Goal: Transaction & Acquisition: Download file/media

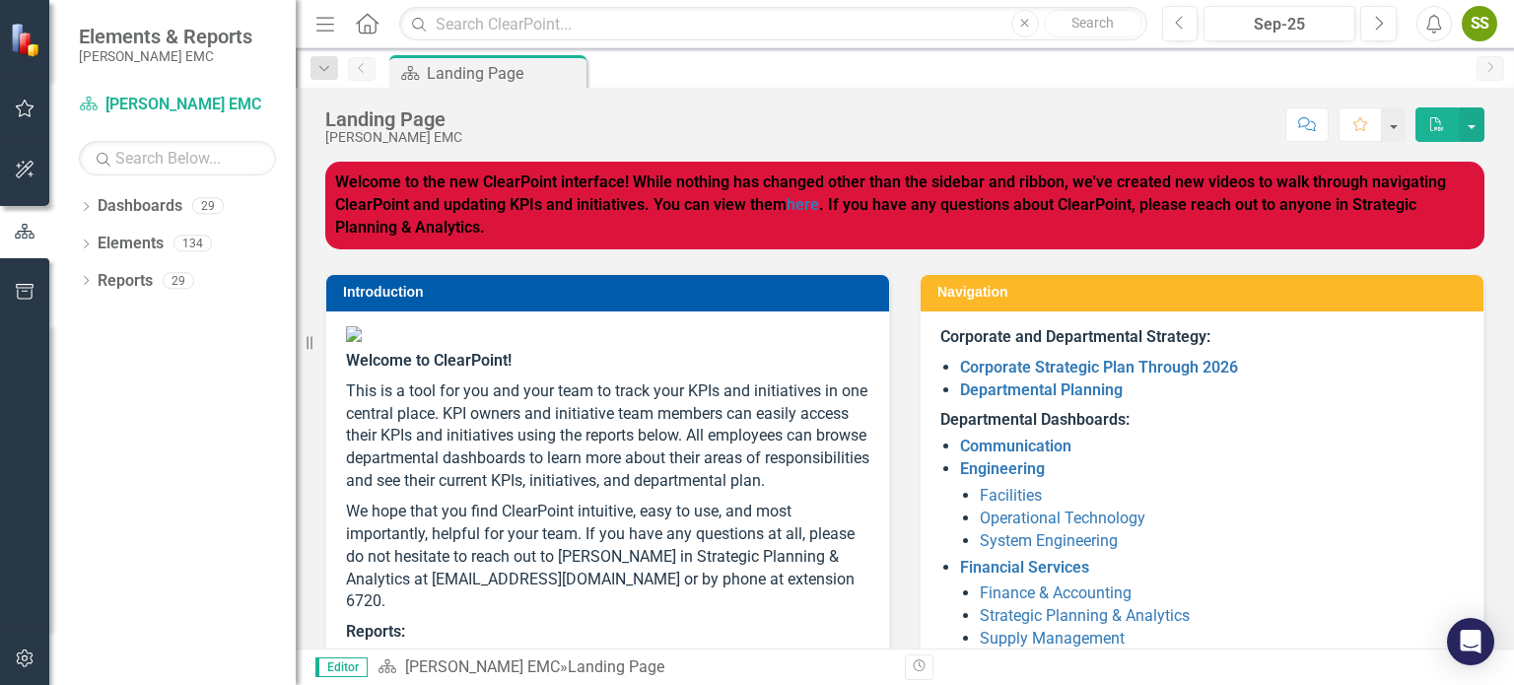
scroll to position [328, 0]
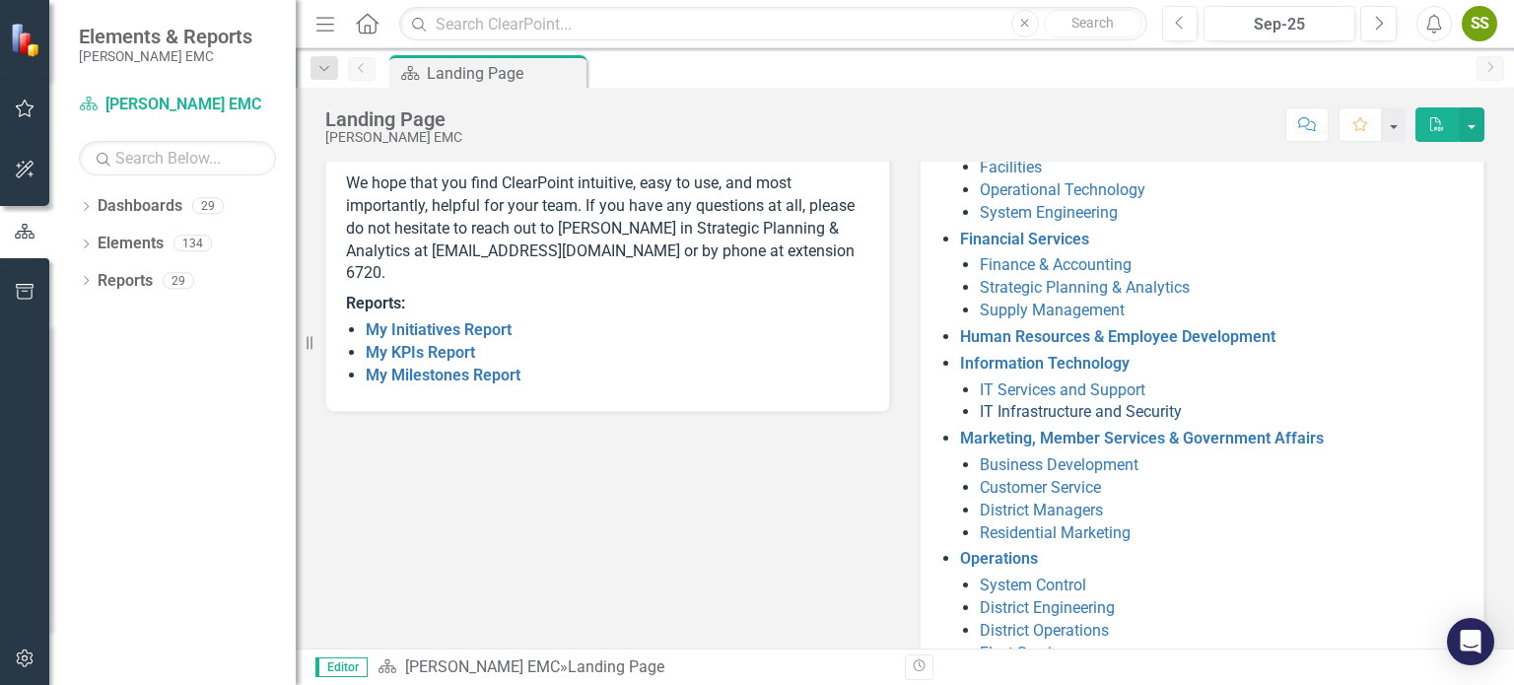
click at [1056, 409] on link "IT Infrastructure and Security" at bounding box center [1081, 411] width 202 height 19
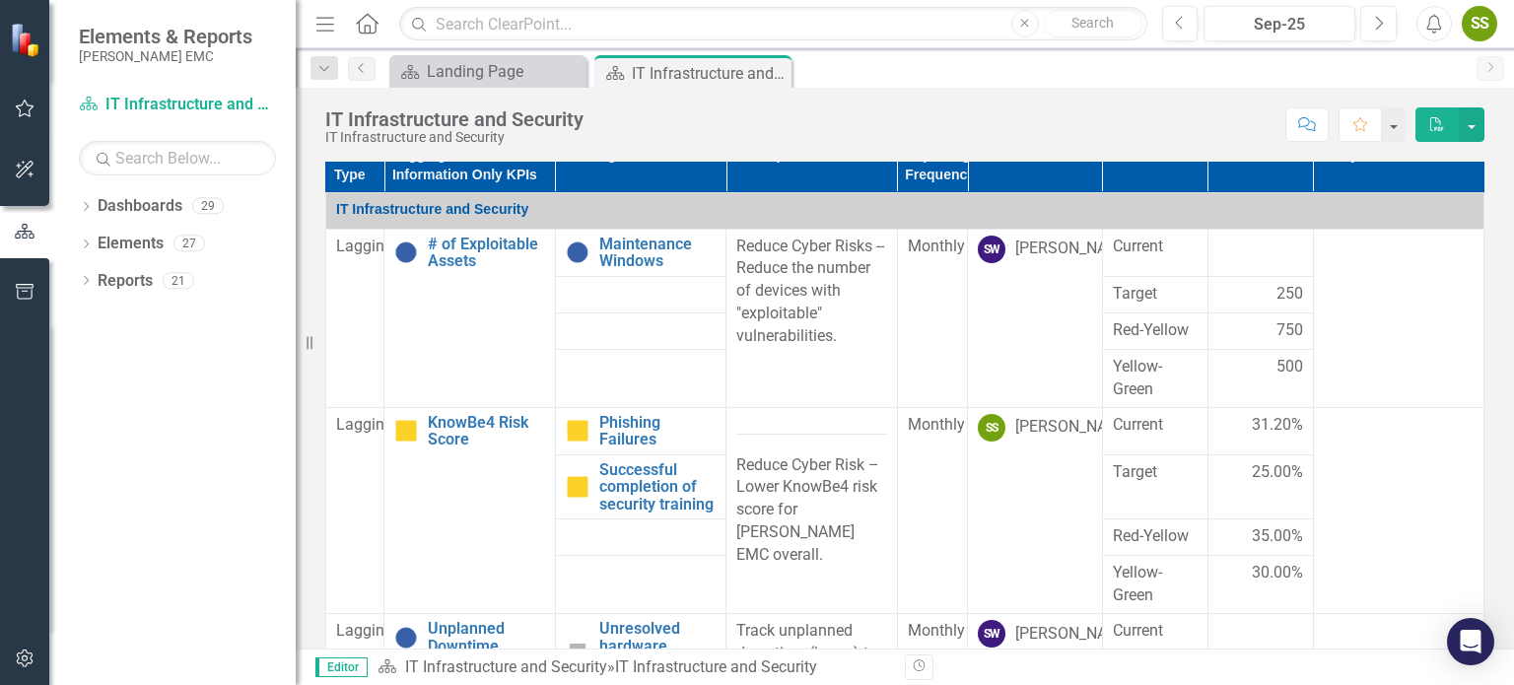
scroll to position [1337, 0]
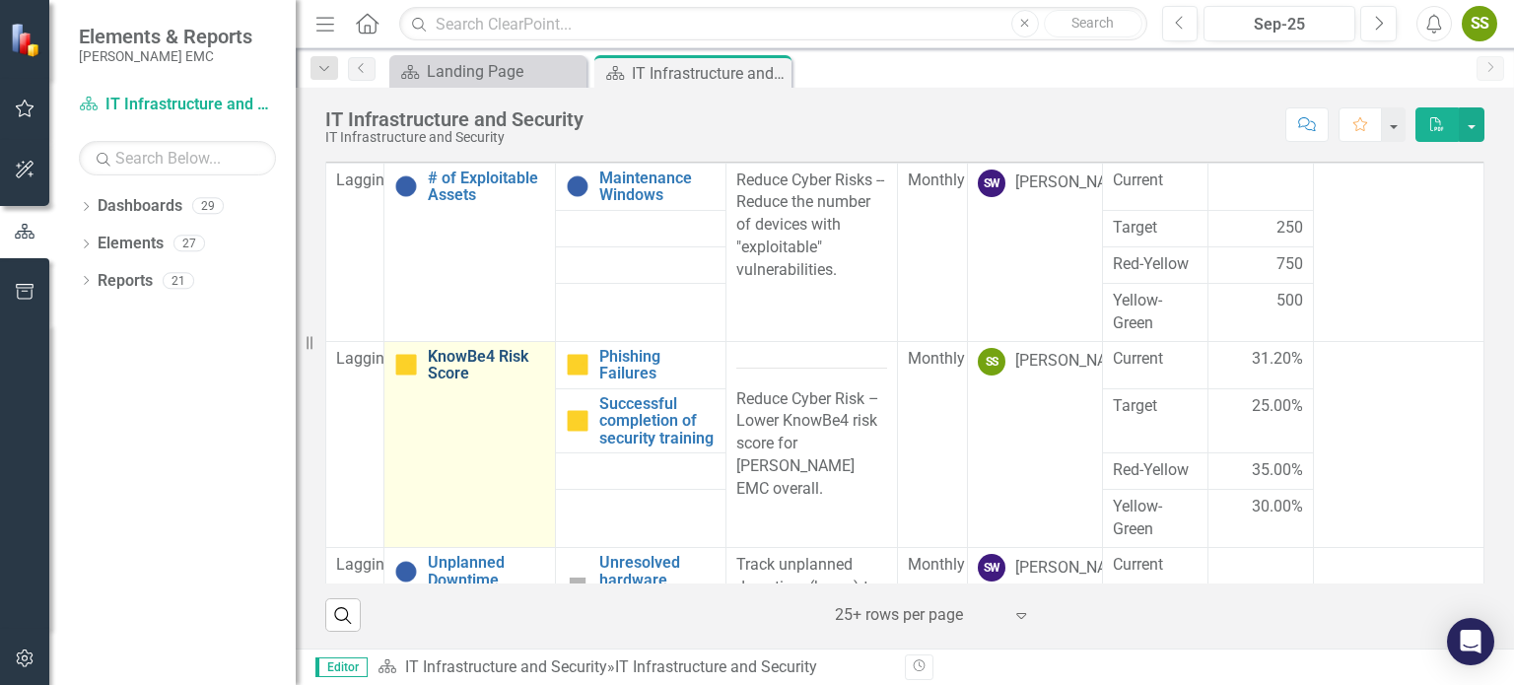
click at [457, 363] on link "KnowBe4 Risk Score" at bounding box center [486, 365] width 116 height 35
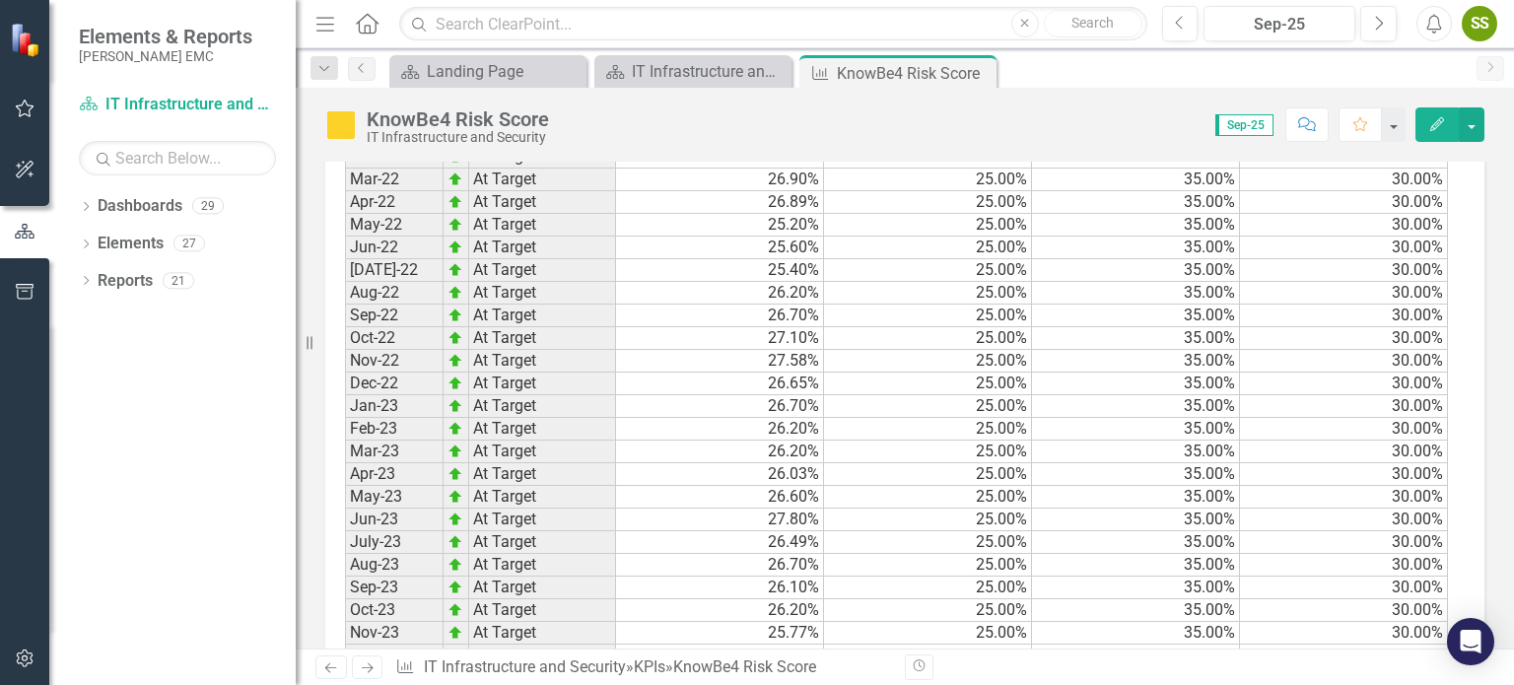
scroll to position [1144, 0]
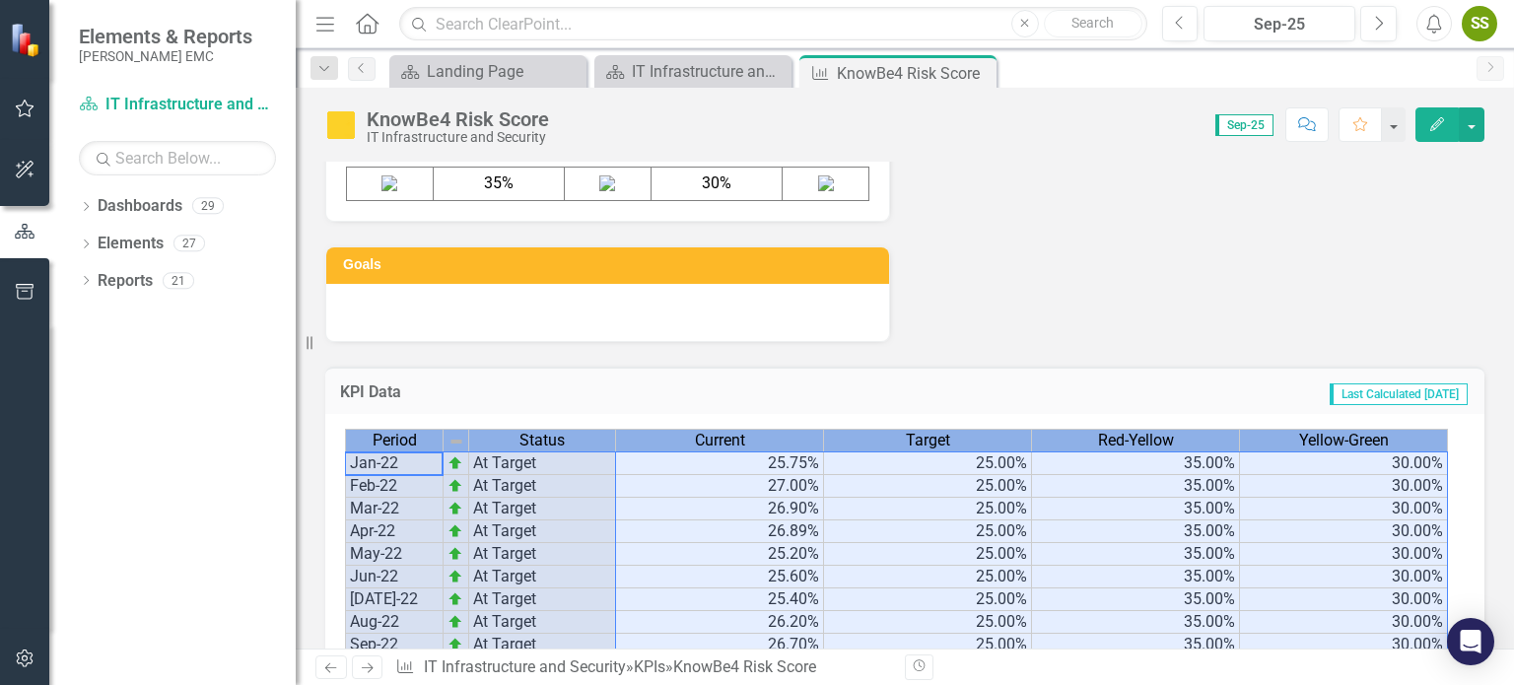
drag, startPoint x: 367, startPoint y: 413, endPoint x: 1487, endPoint y: 523, distance: 1125.3
click at [1487, 523] on div "2021 Strategic ...PIs 2022 Strategic ...PIs 2023 Strategic ...PIs 2024 Strategi…" at bounding box center [905, 291] width 1218 height 2597
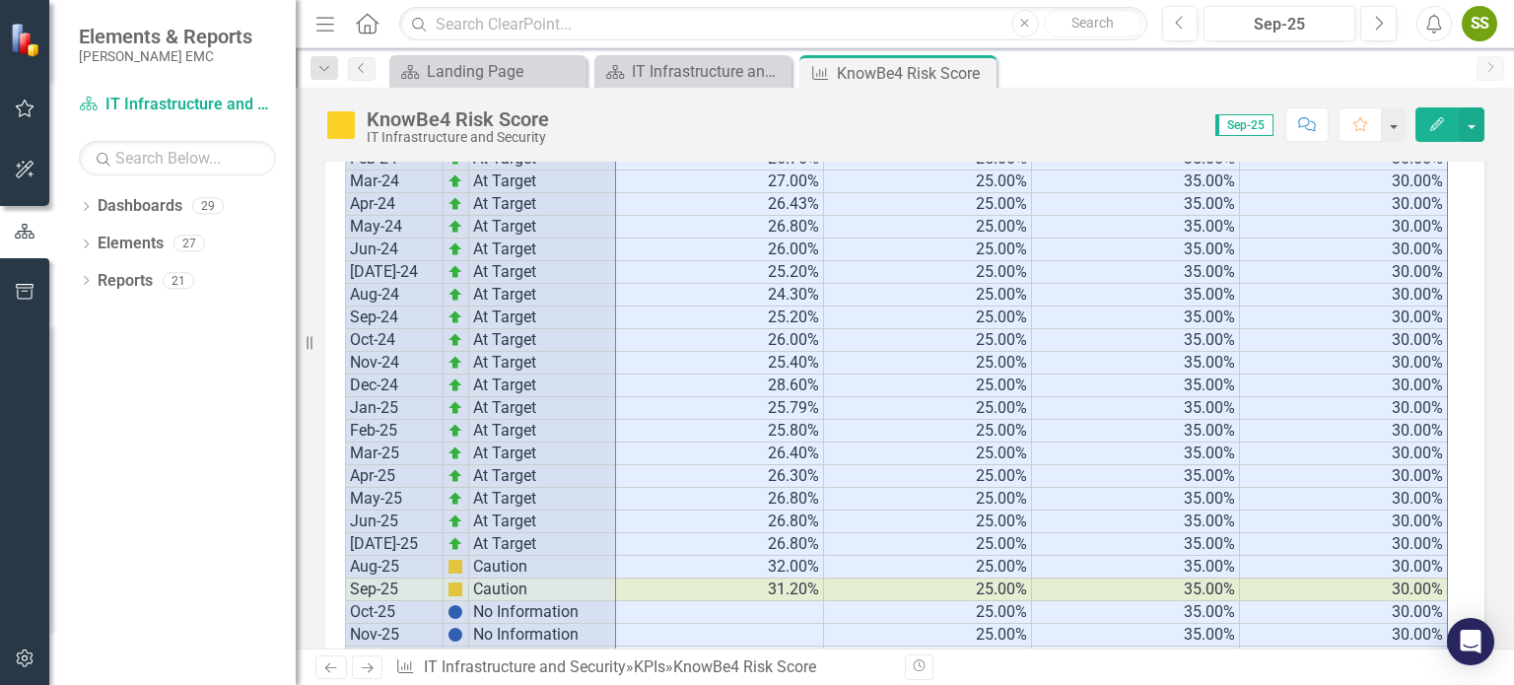
scroll to position [2066, 0]
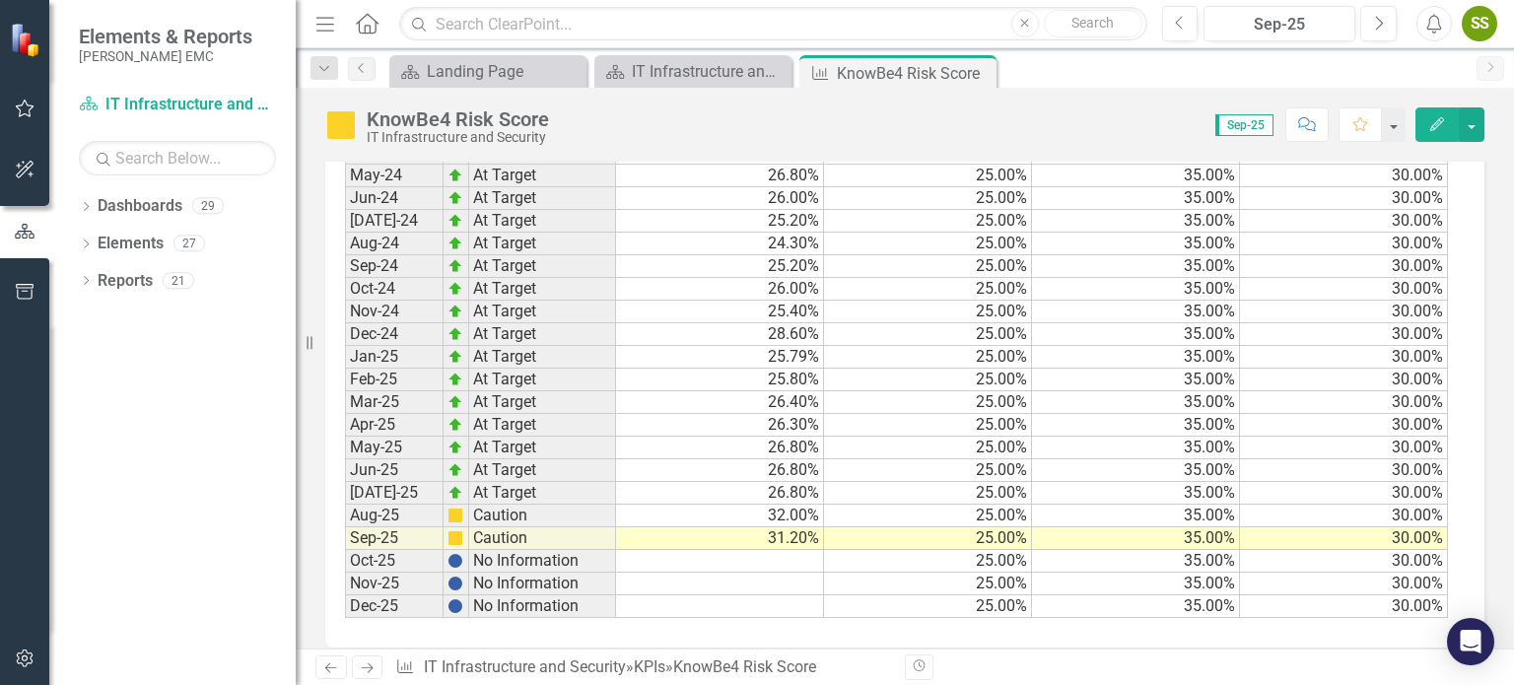
click at [785, 614] on div "Period Status Current Target Red-Yellow Yellow-Green Jan-22 At Target 25.75% 25…" at bounding box center [904, 69] width 1159 height 1156
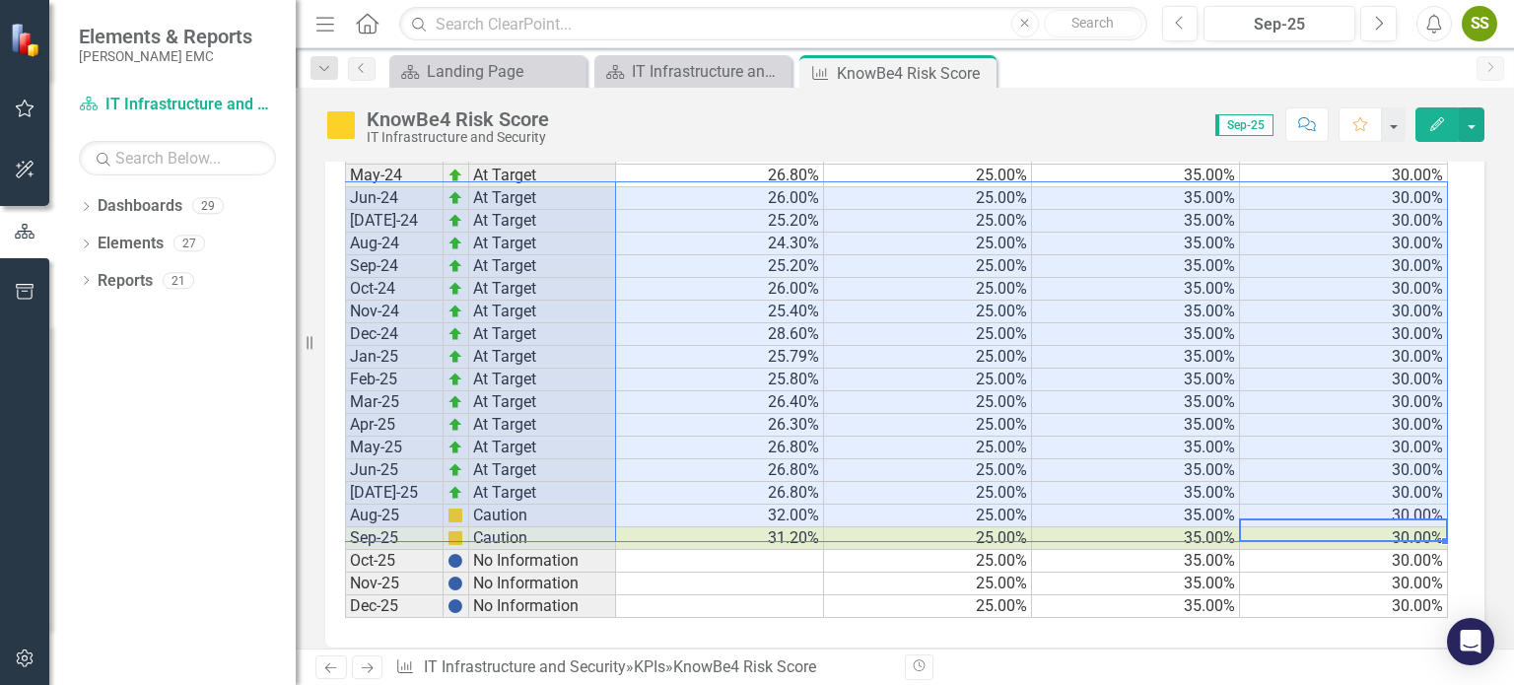
drag, startPoint x: 1443, startPoint y: 510, endPoint x: 374, endPoint y: 144, distance: 1130.4
click at [374, 141] on div "KnowBe4 Risk Score IT Infrastructure and Security Score: 0.00 Sep-25 Completed …" at bounding box center [905, 368] width 1218 height 561
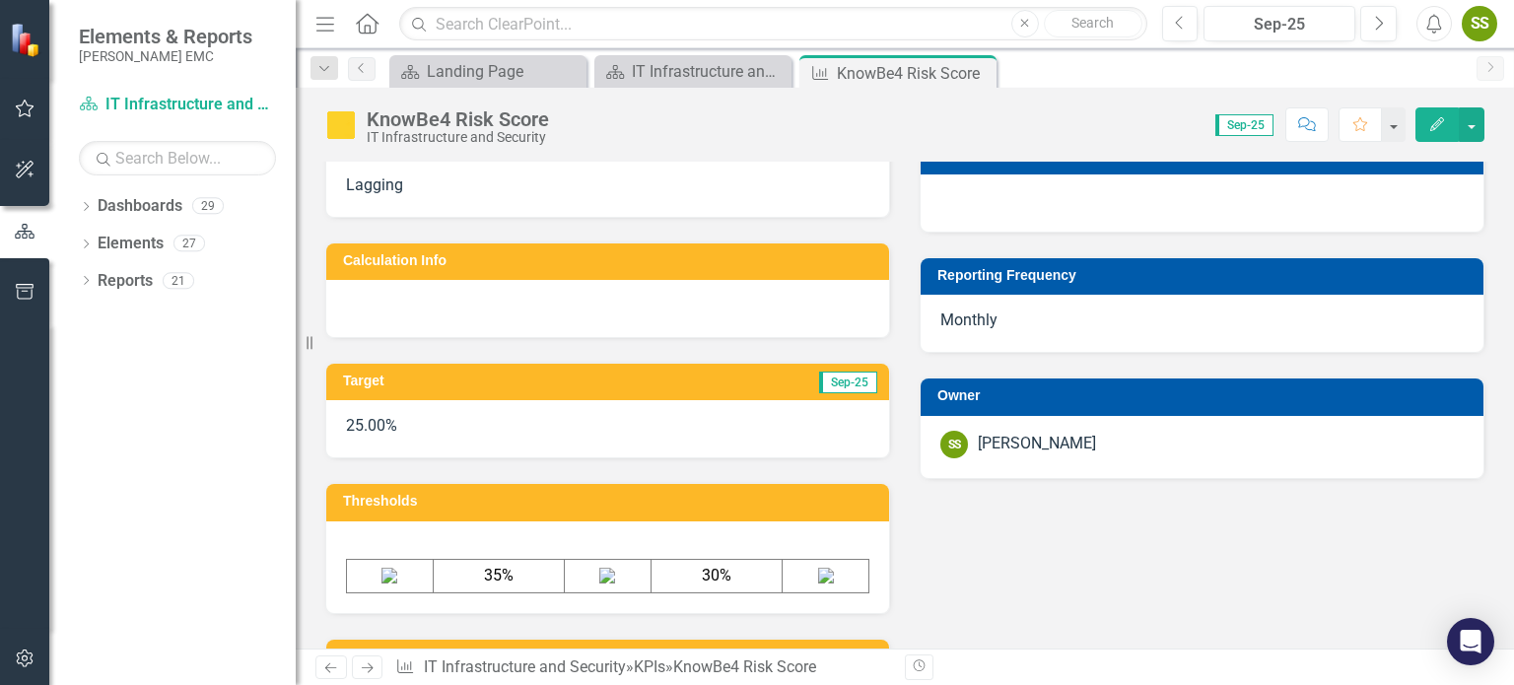
scroll to position [1080, 0]
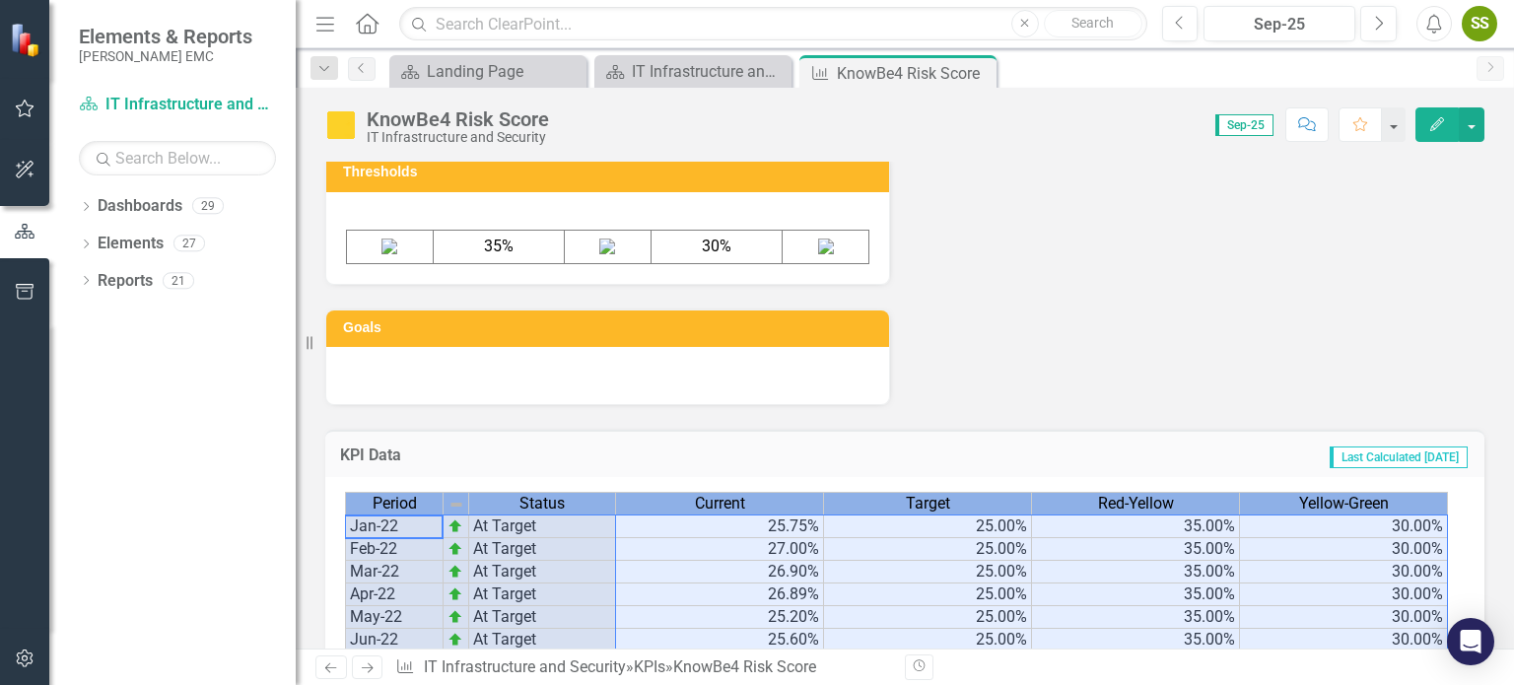
drag, startPoint x: 349, startPoint y: 485, endPoint x: 1428, endPoint y: 701, distance: 1100.8
click at [1428, 684] on html "Elements & Reports [PERSON_NAME] EMC Dashboard IT Infrastructure and Security S…" at bounding box center [757, 342] width 1514 height 685
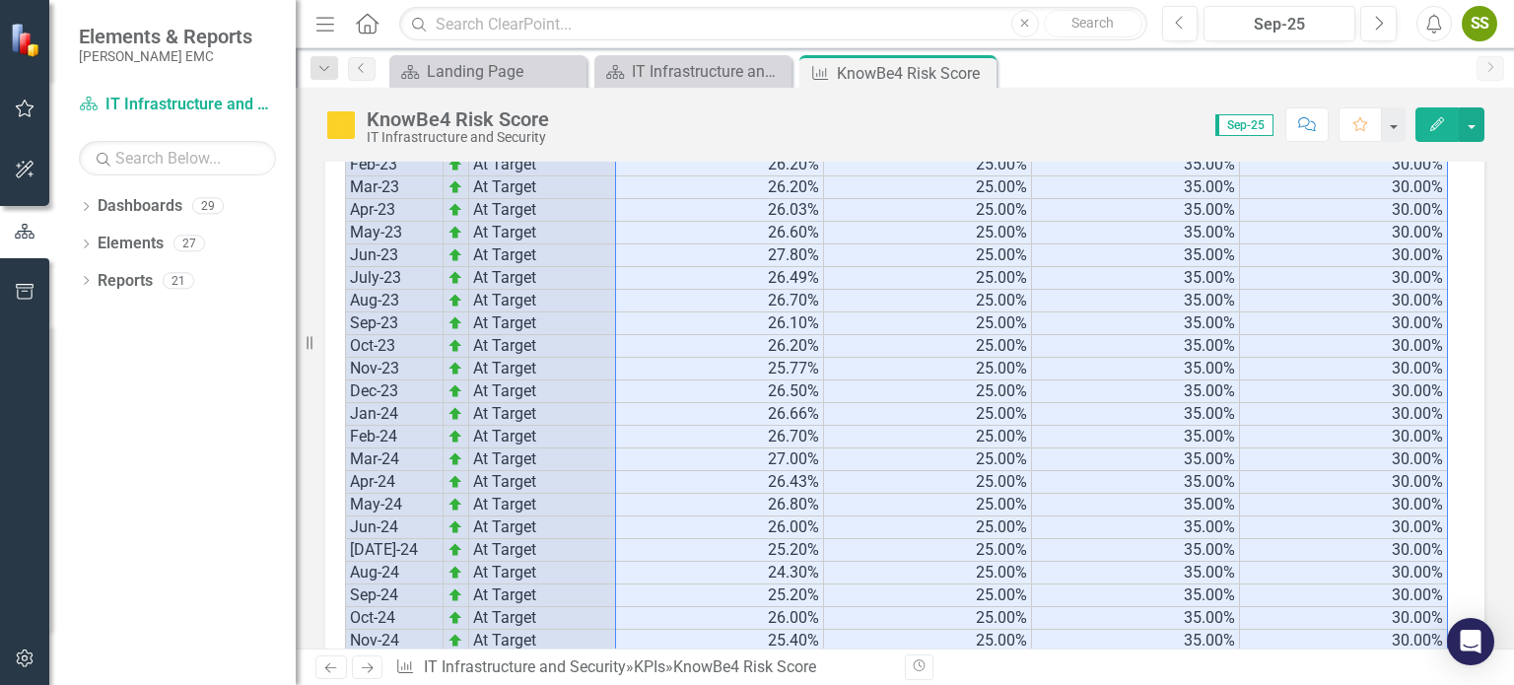
scroll to position [2066, 0]
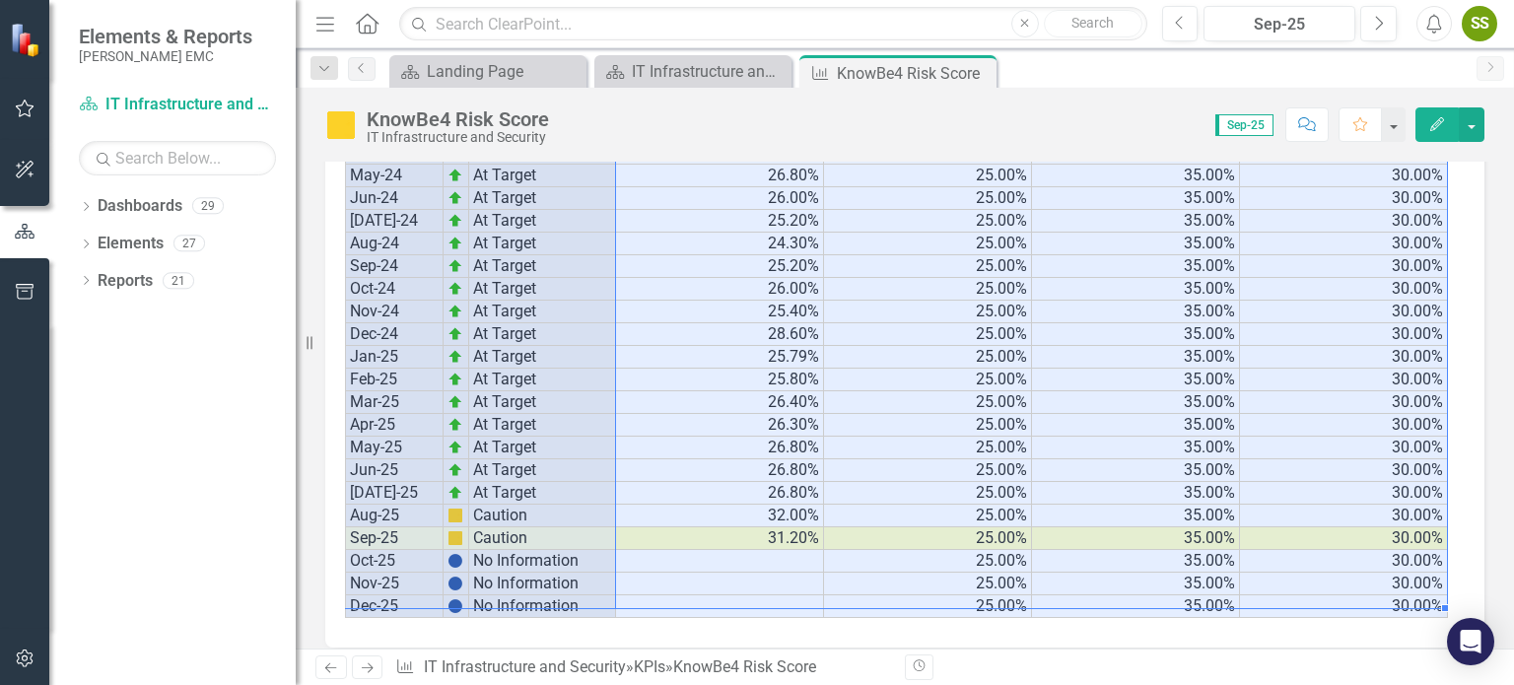
click at [929, 617] on div "Period Status Current Target Red-Yellow Yellow-Green Jan-22 At Target 25.75% 25…" at bounding box center [904, 69] width 1159 height 1156
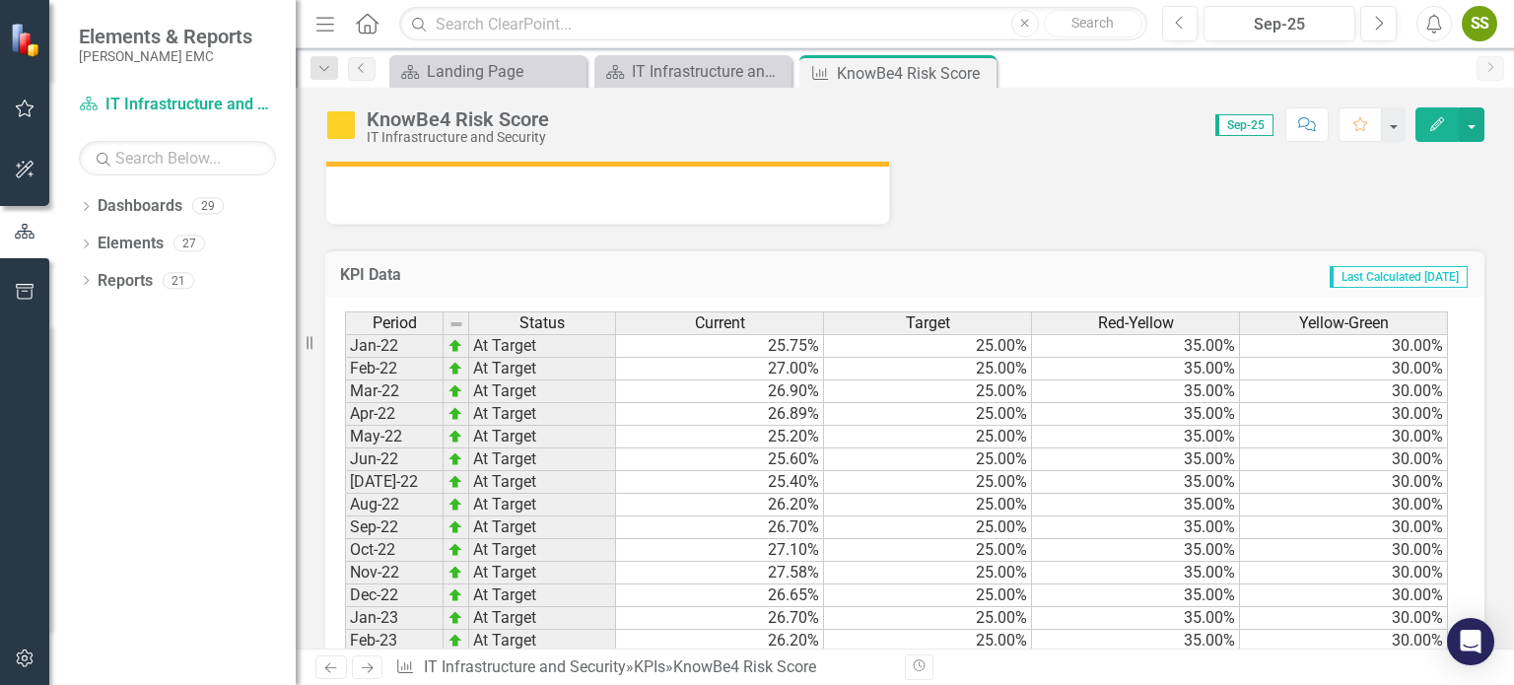
scroll to position [1080, 0]
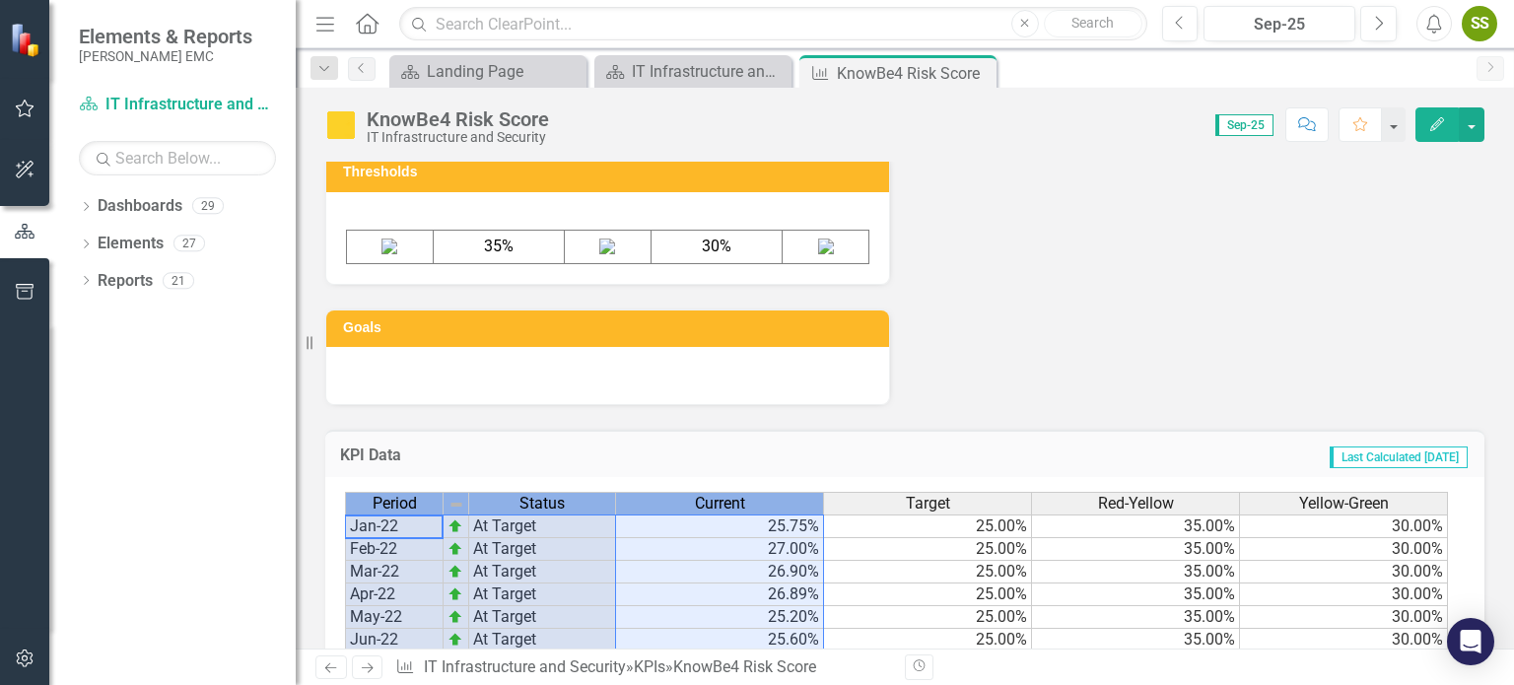
drag, startPoint x: 391, startPoint y: 488, endPoint x: 804, endPoint y: 499, distance: 413.2
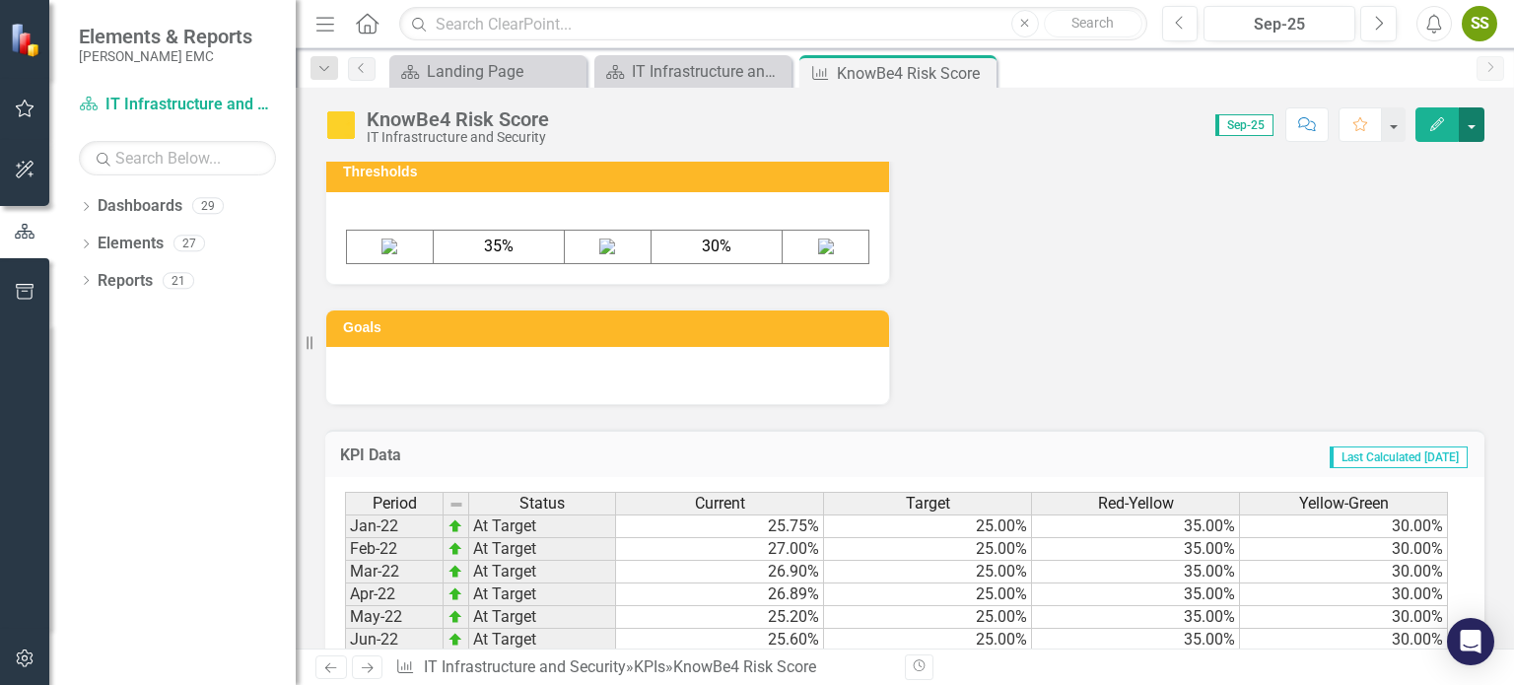
click at [1474, 136] on button "button" at bounding box center [1472, 124] width 26 height 35
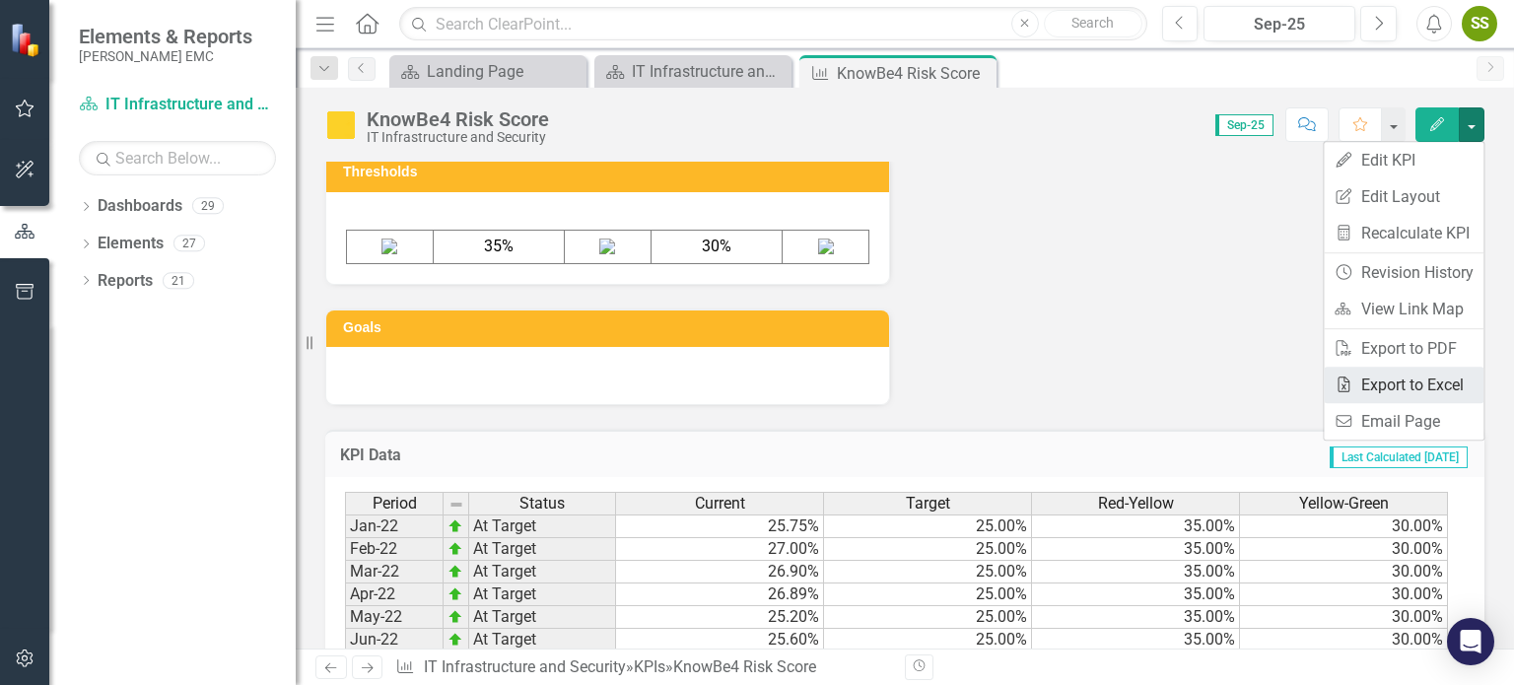
click at [1419, 382] on link "Excel Export to Excel" at bounding box center [1404, 385] width 160 height 36
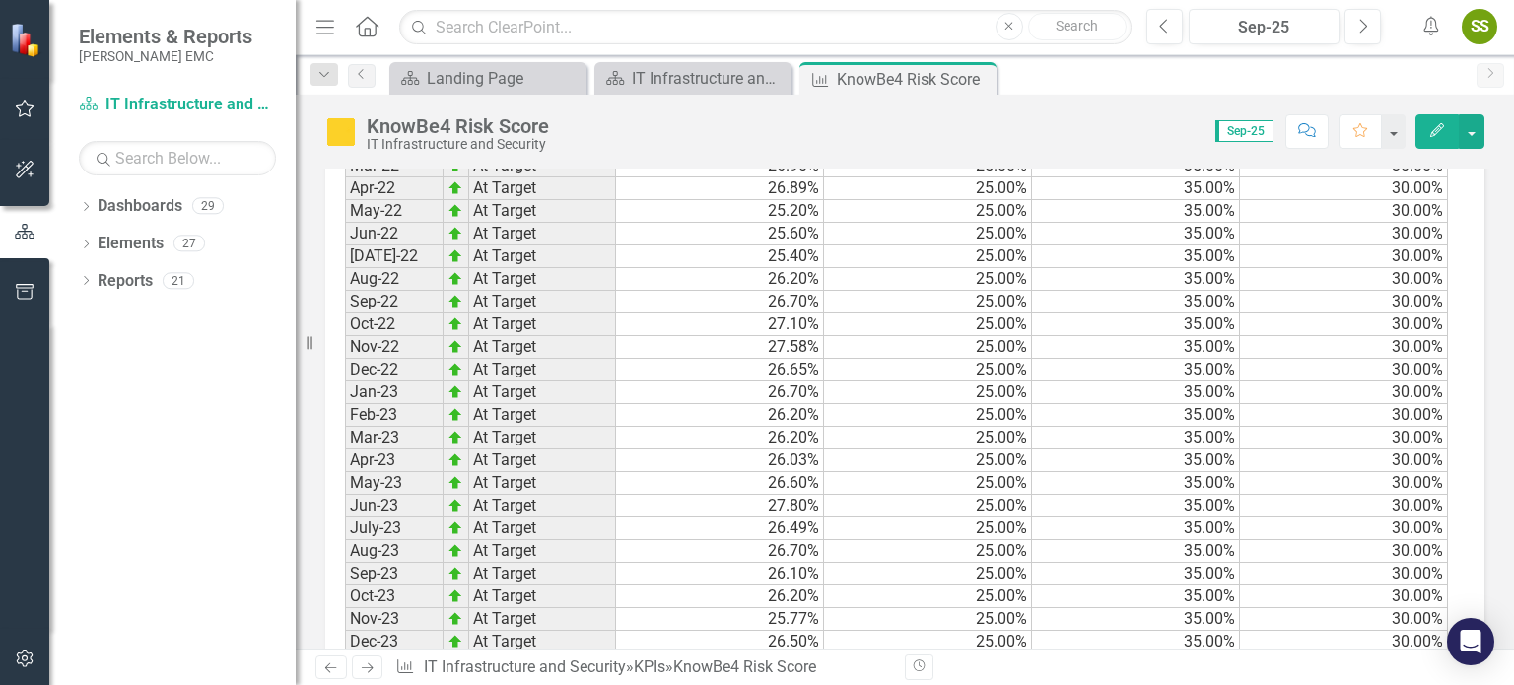
scroll to position [1409, 0]
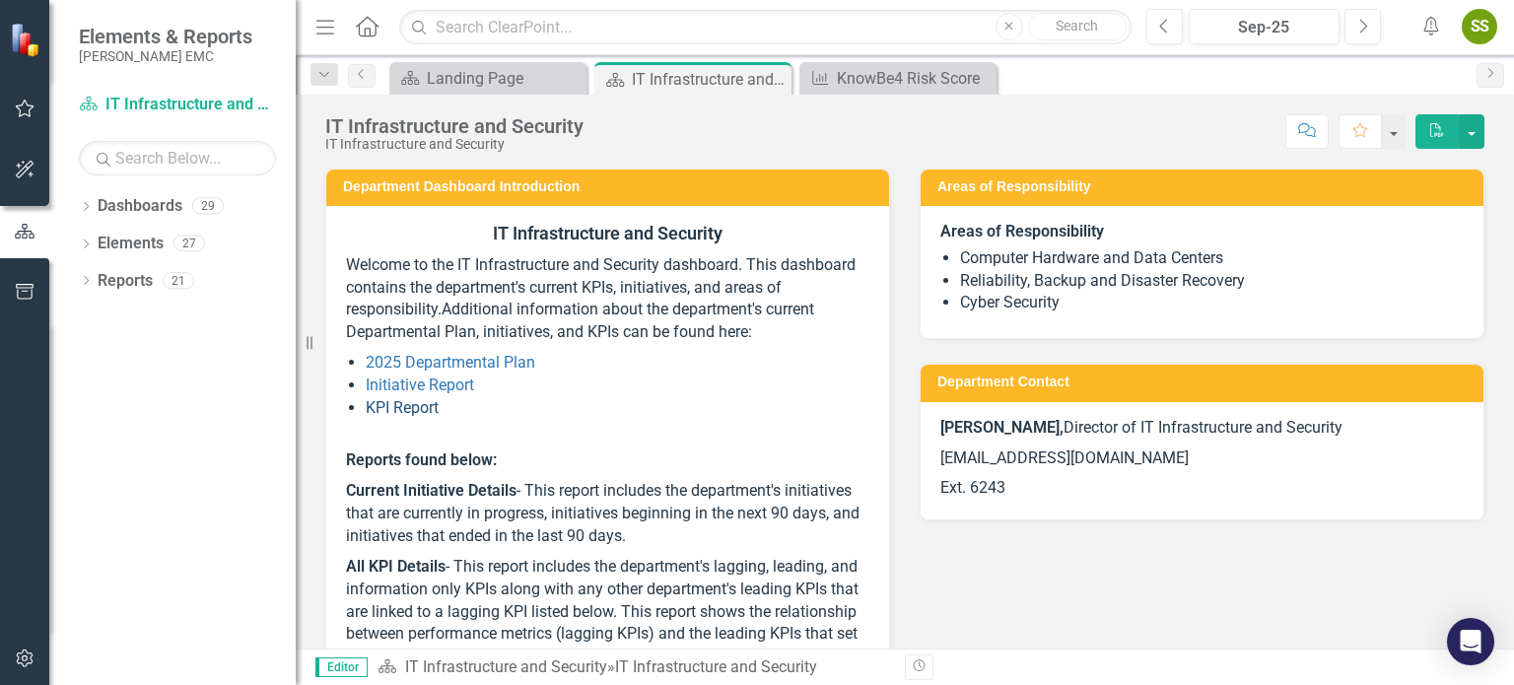
click at [411, 401] on link "KPI Report" at bounding box center [402, 407] width 73 height 19
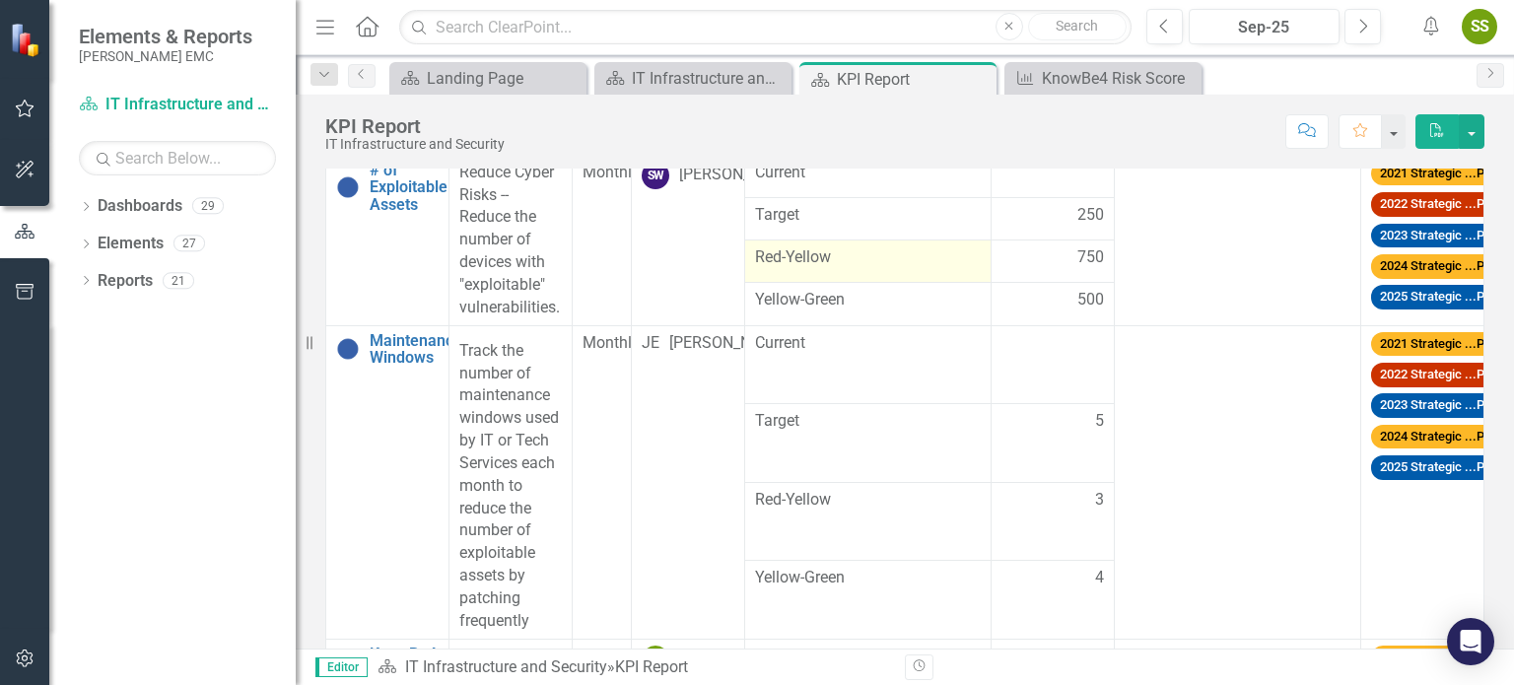
scroll to position [481, 0]
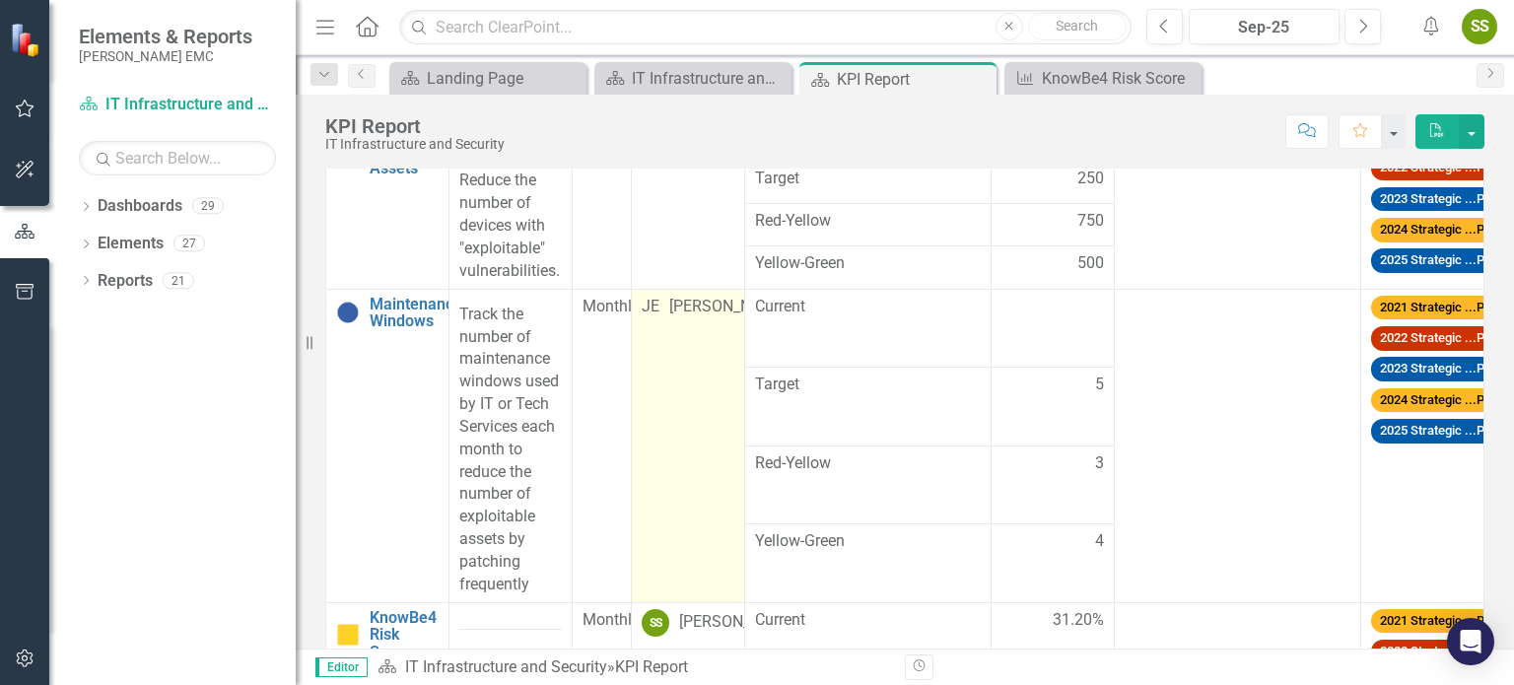
scroll to position [328, 0]
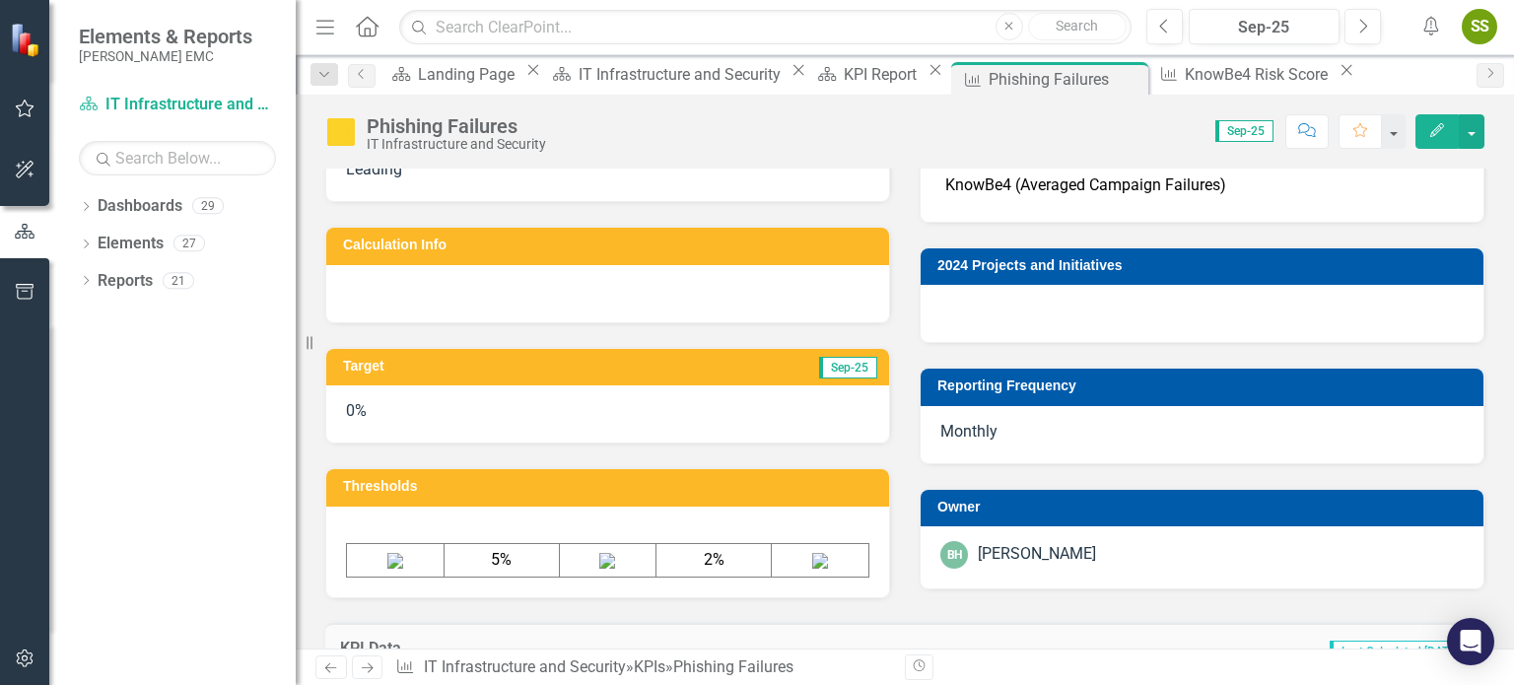
scroll to position [986, 0]
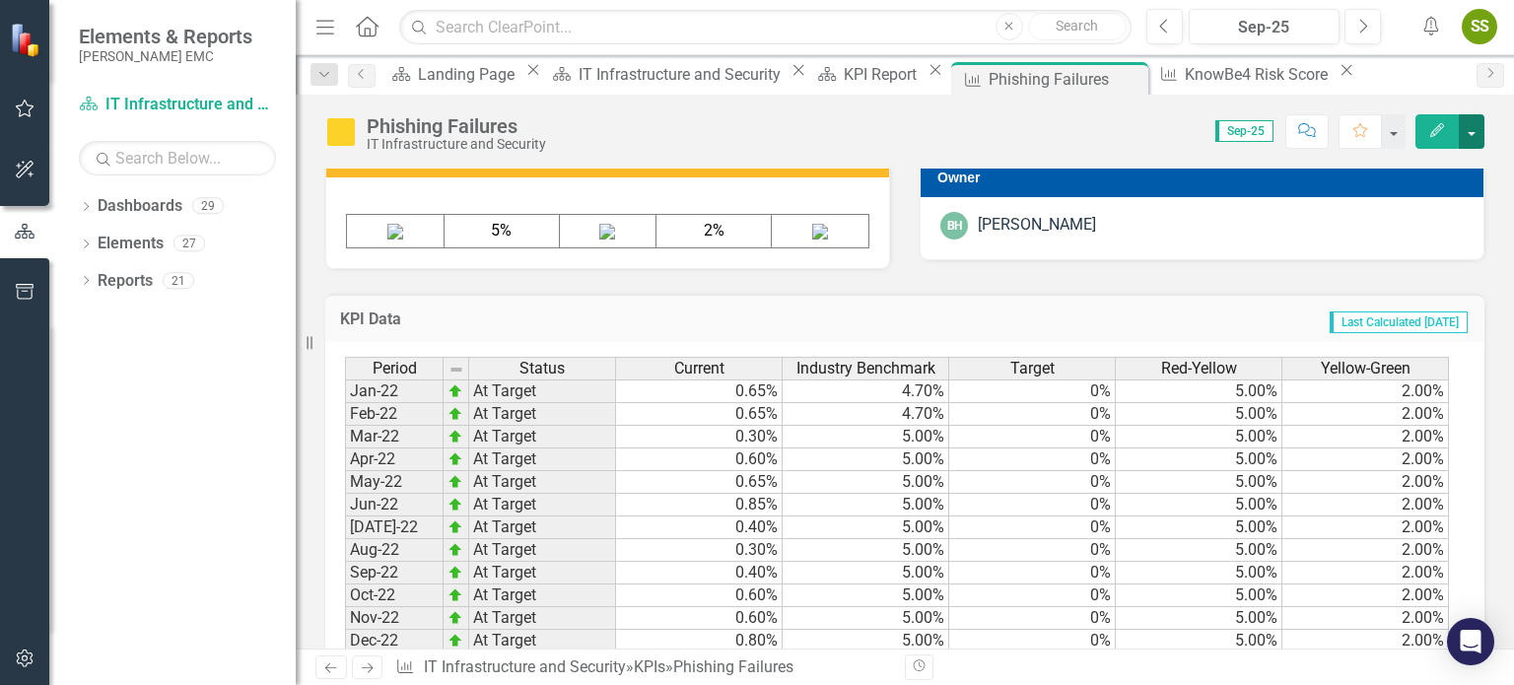
click at [1467, 133] on button "button" at bounding box center [1472, 131] width 26 height 35
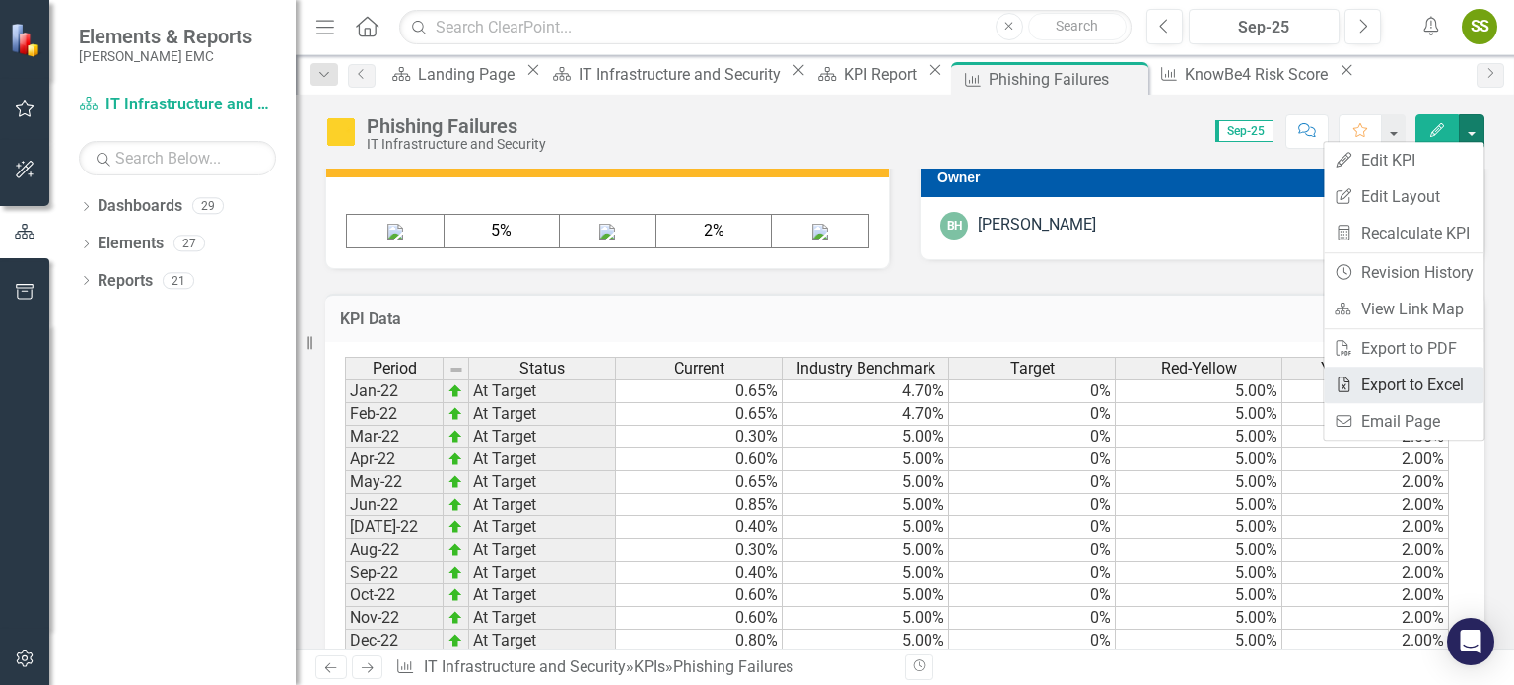
click at [1428, 389] on link "Excel Export to Excel" at bounding box center [1404, 385] width 160 height 36
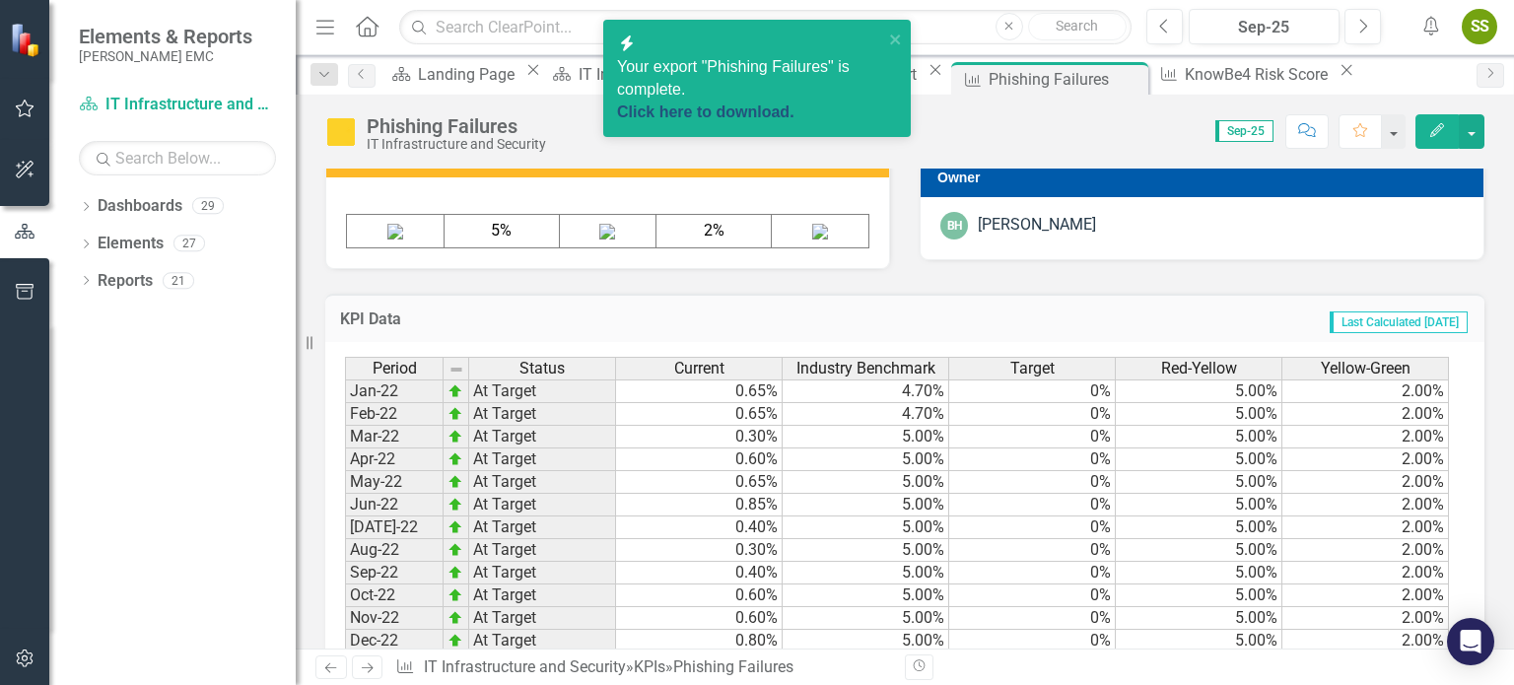
click at [781, 104] on link "Click here to download." at bounding box center [705, 112] width 177 height 17
